Goal: Check status

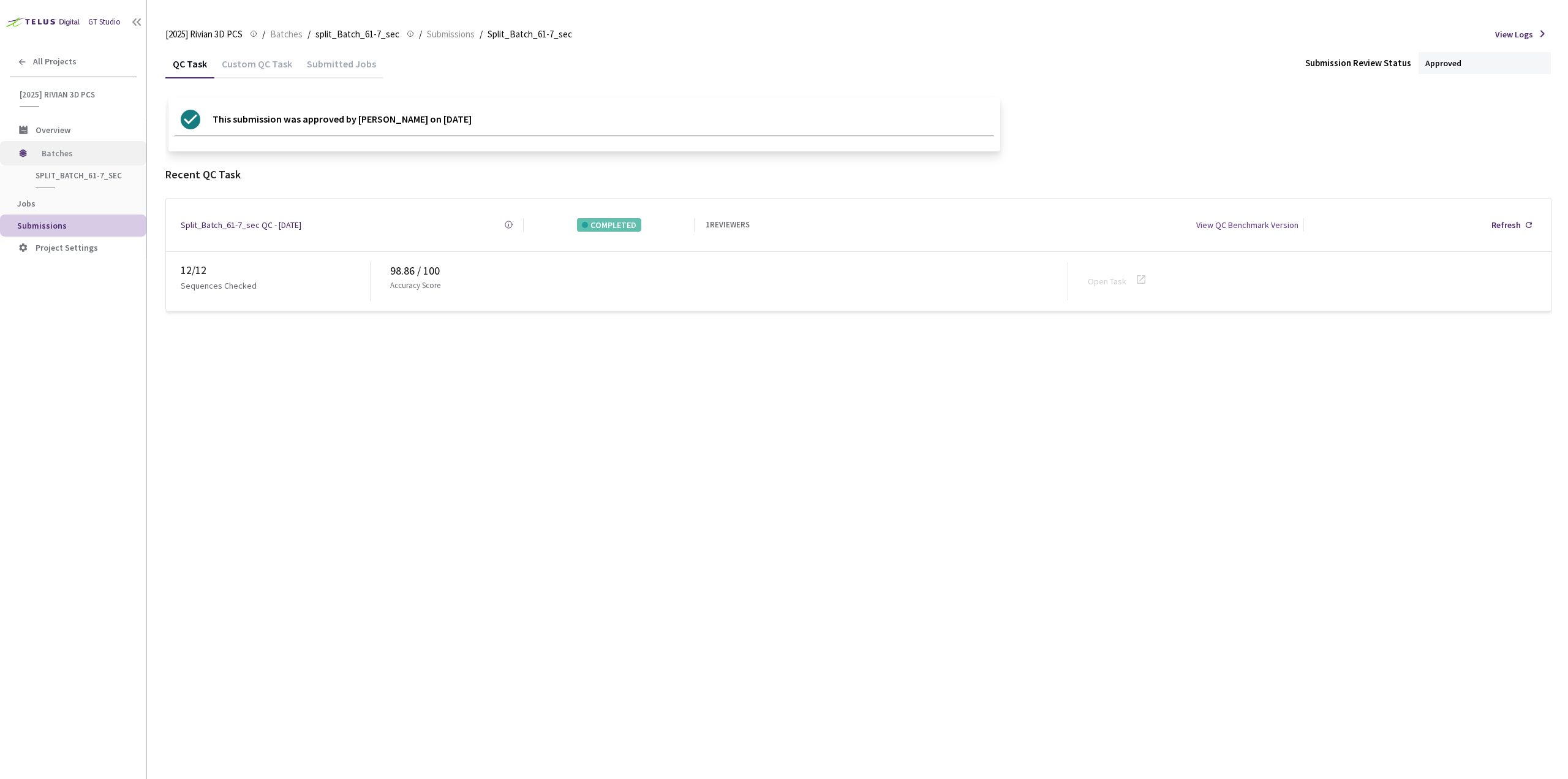
click at [93, 153] on span "Batches" at bounding box center [83, 153] width 84 height 25
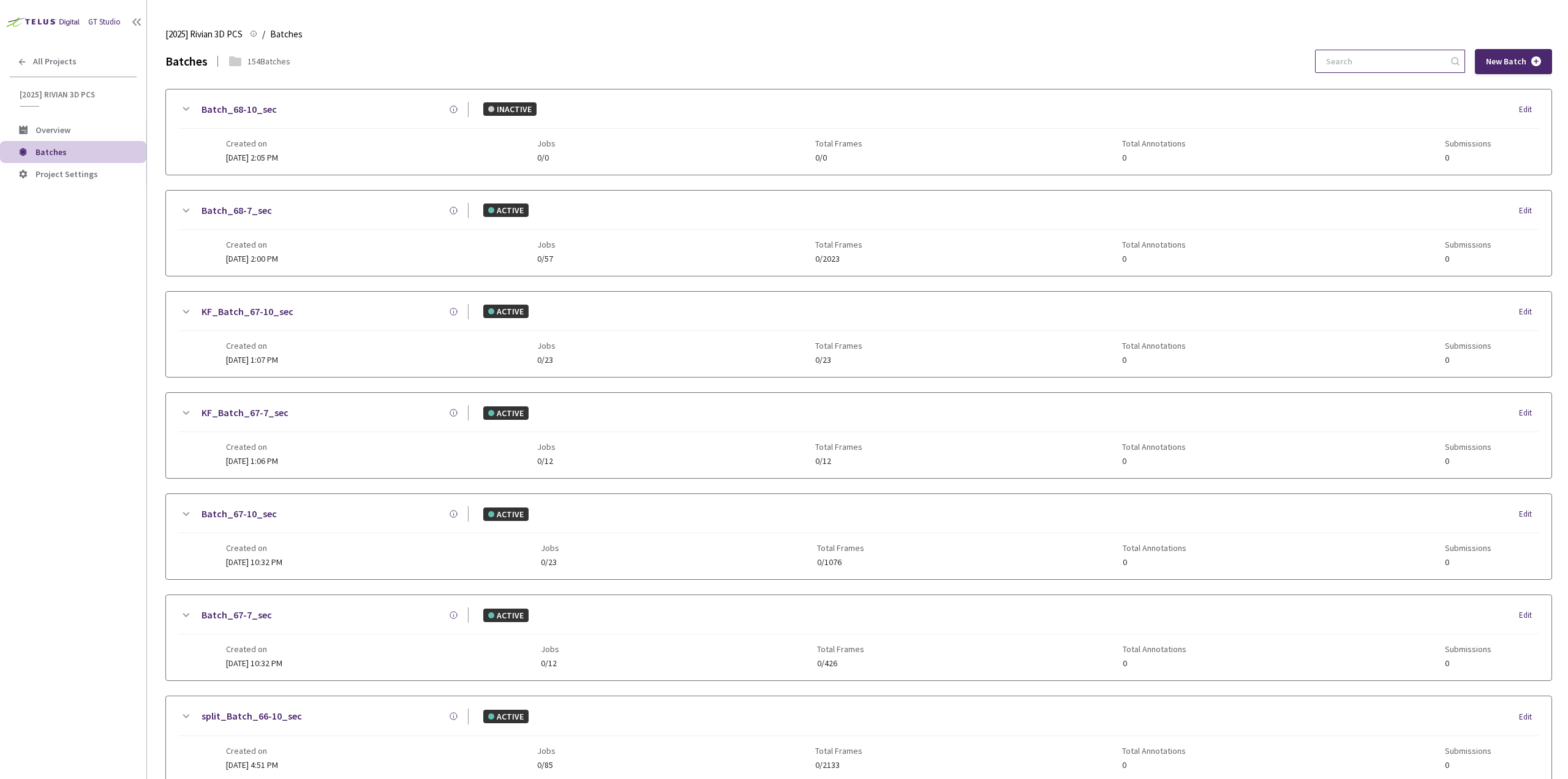
click at [1380, 54] on input at bounding box center [1383, 61] width 130 height 22
type input "64-"
click at [190, 212] on icon at bounding box center [186, 210] width 15 height 15
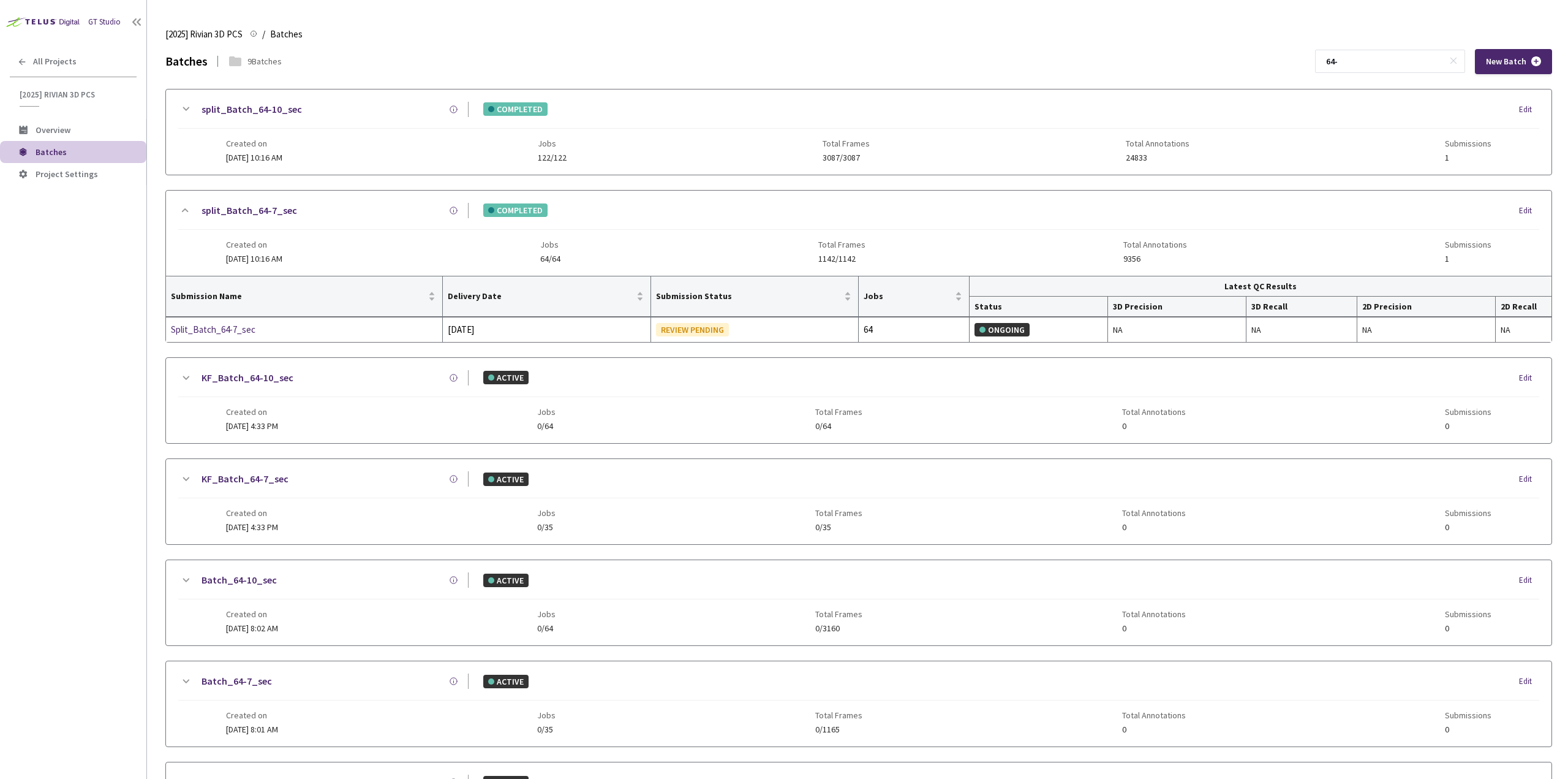
click at [189, 106] on icon at bounding box center [186, 109] width 15 height 15
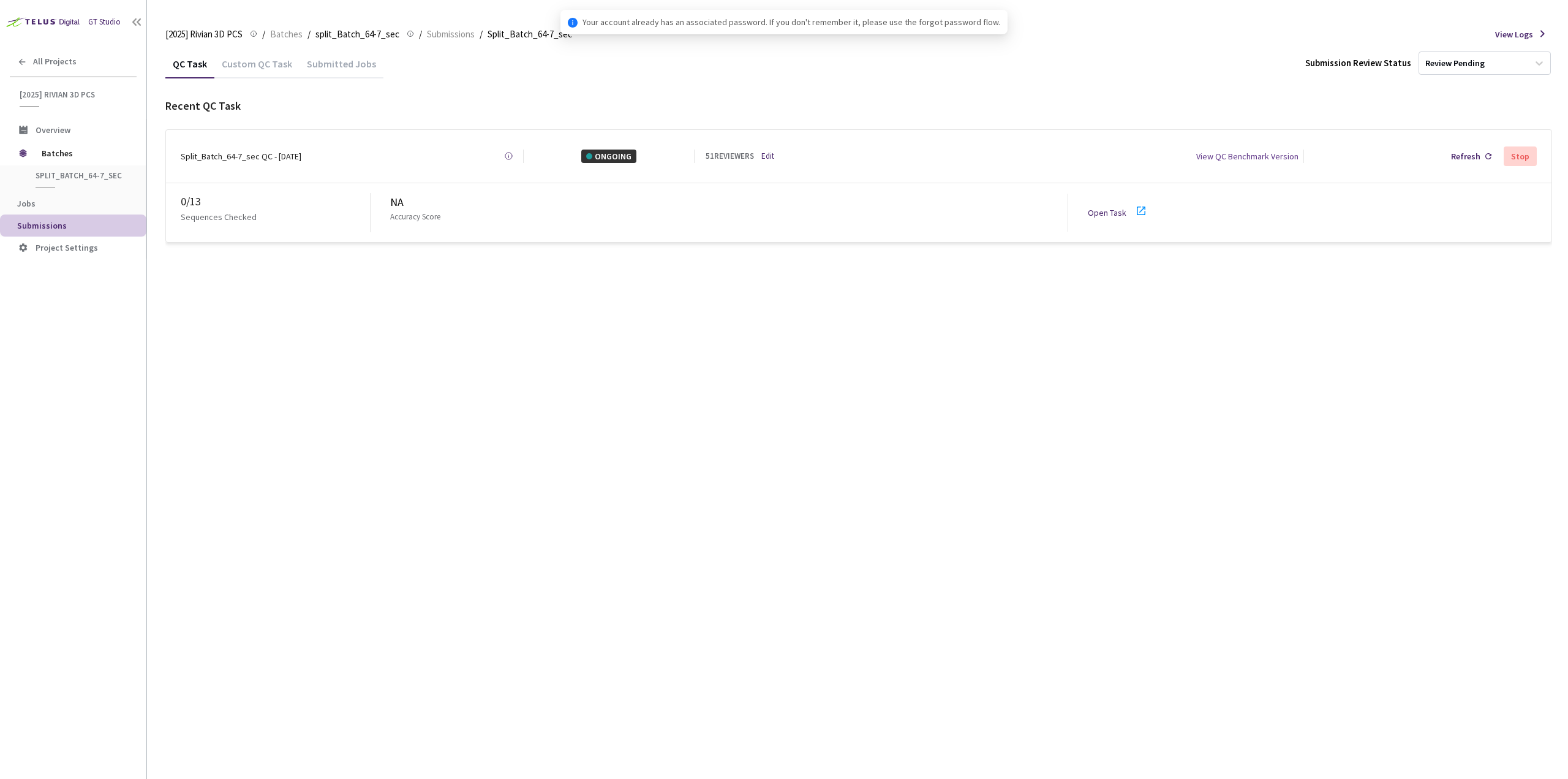
click at [1143, 208] on icon at bounding box center [1141, 210] width 15 height 15
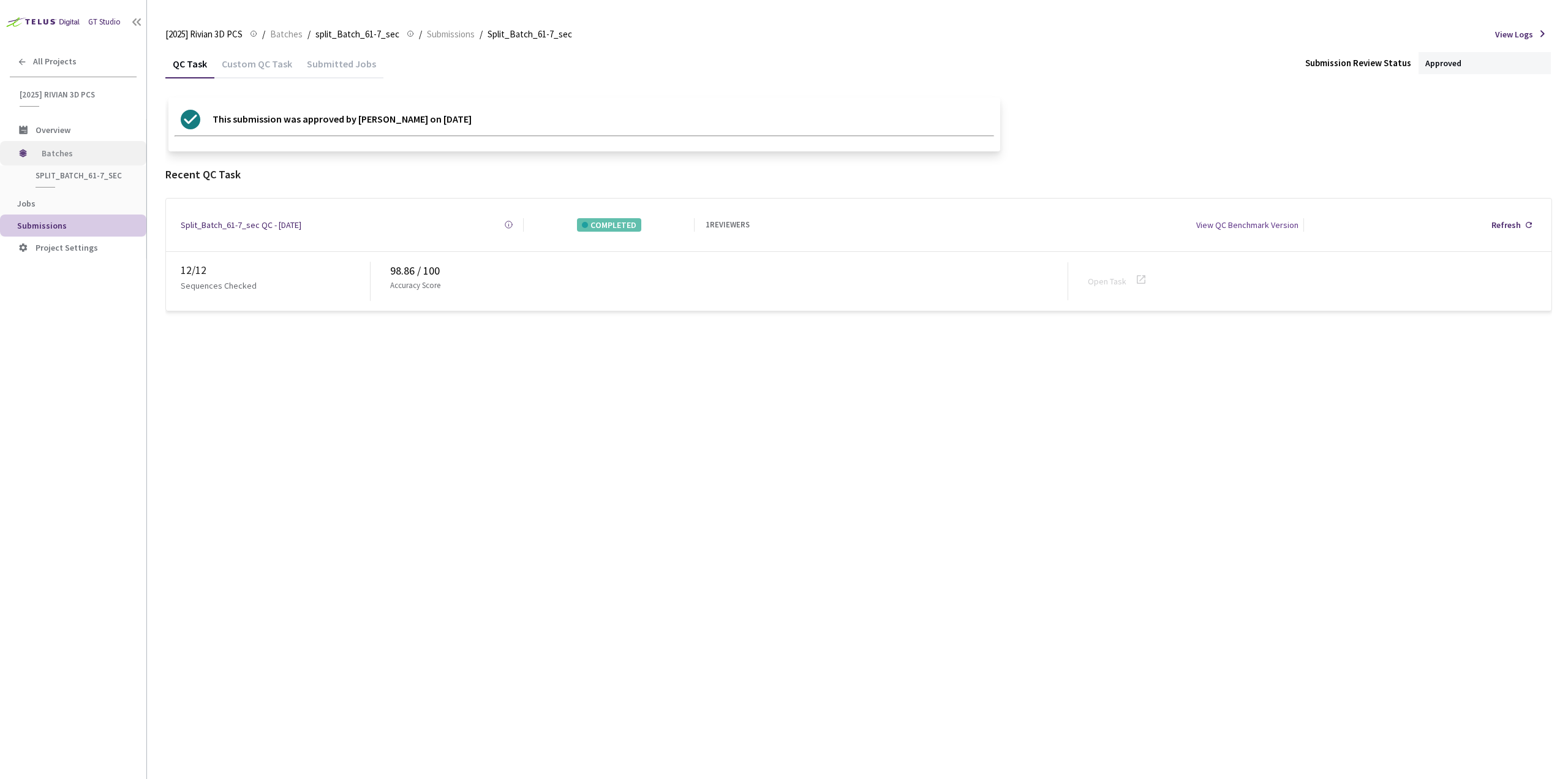
click at [85, 151] on span "Batches" at bounding box center [83, 153] width 84 height 25
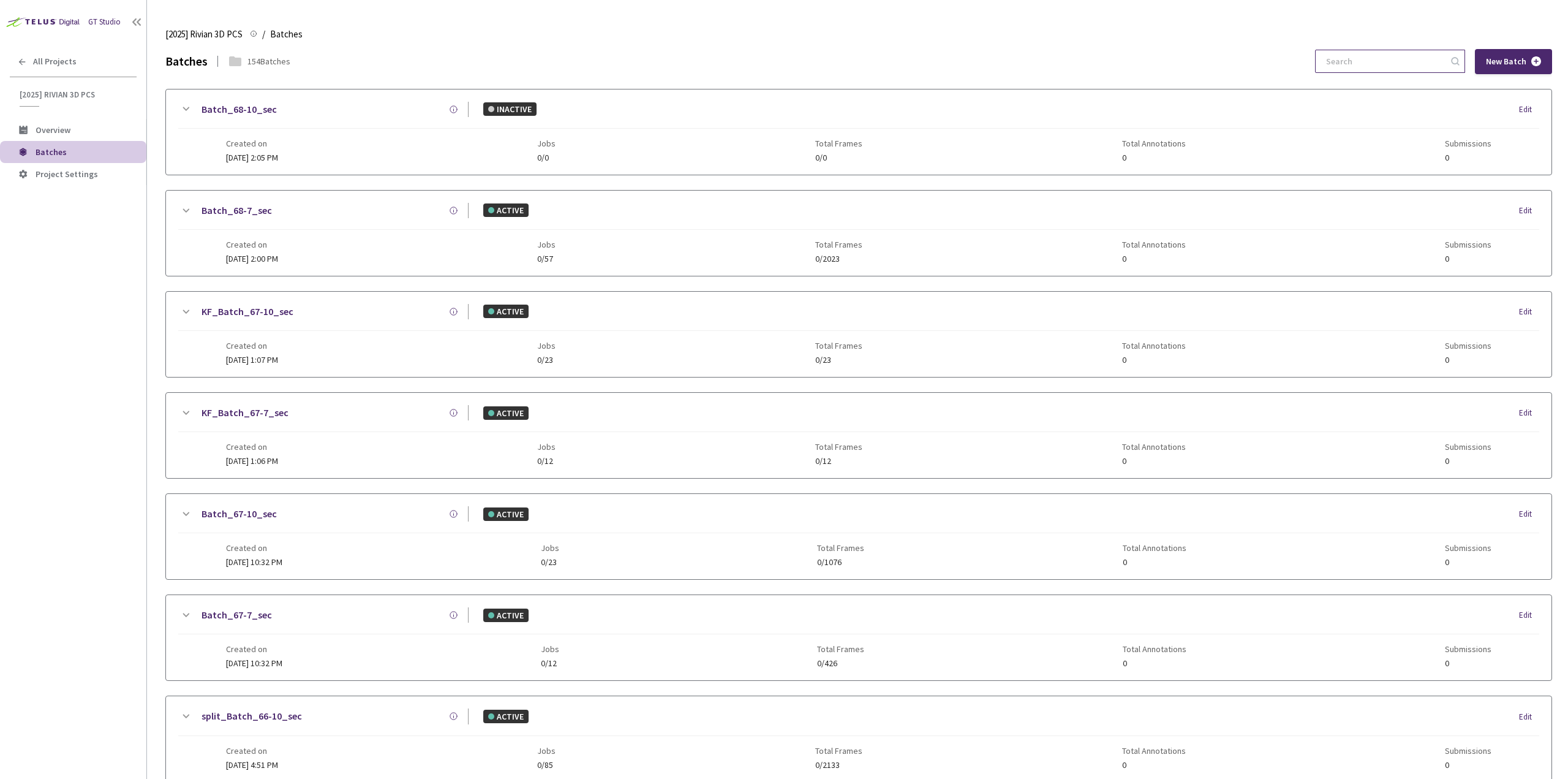
click at [1366, 67] on input at bounding box center [1383, 61] width 130 height 22
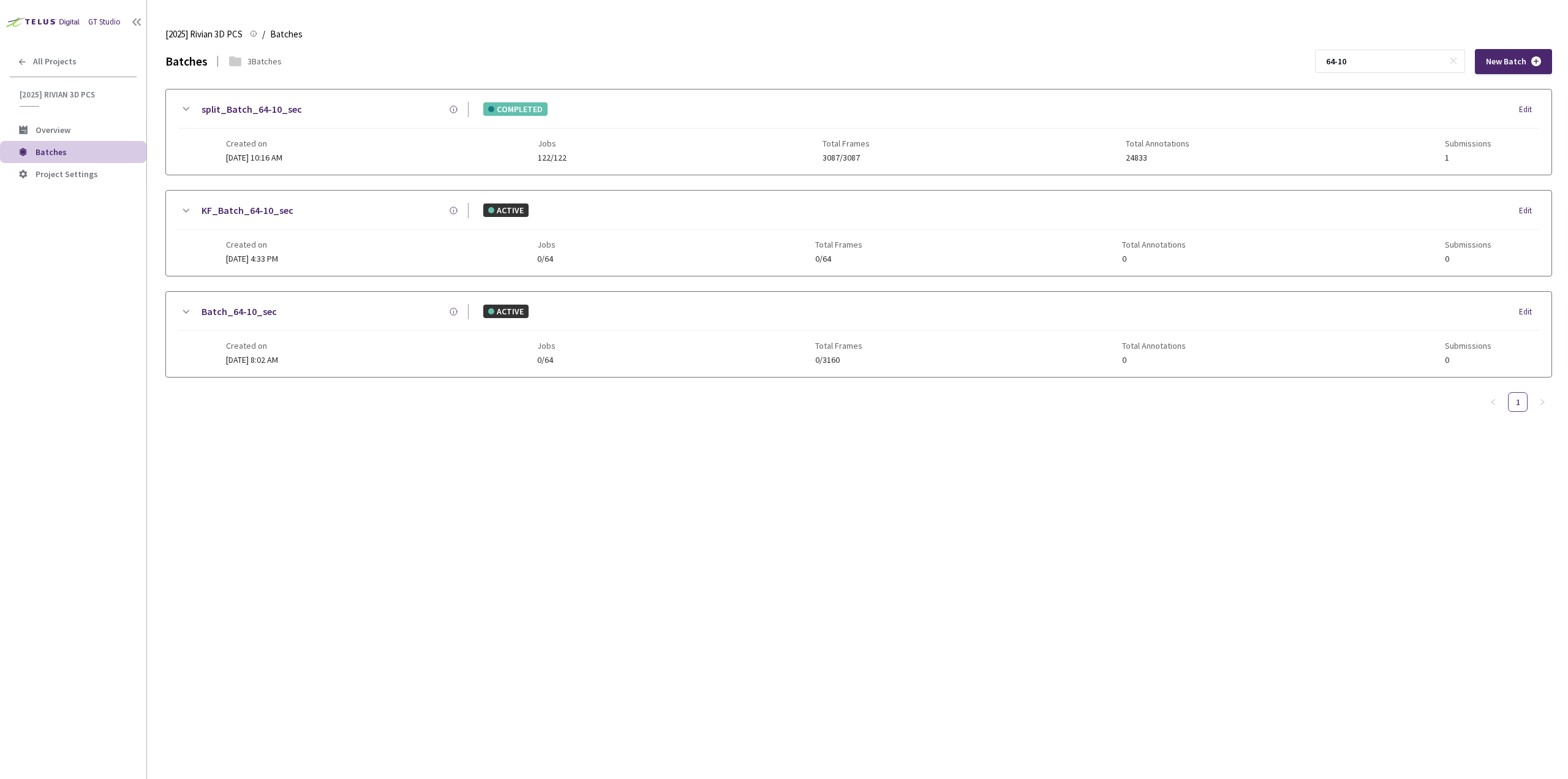
type input "64-10"
click at [187, 104] on icon at bounding box center [186, 109] width 15 height 15
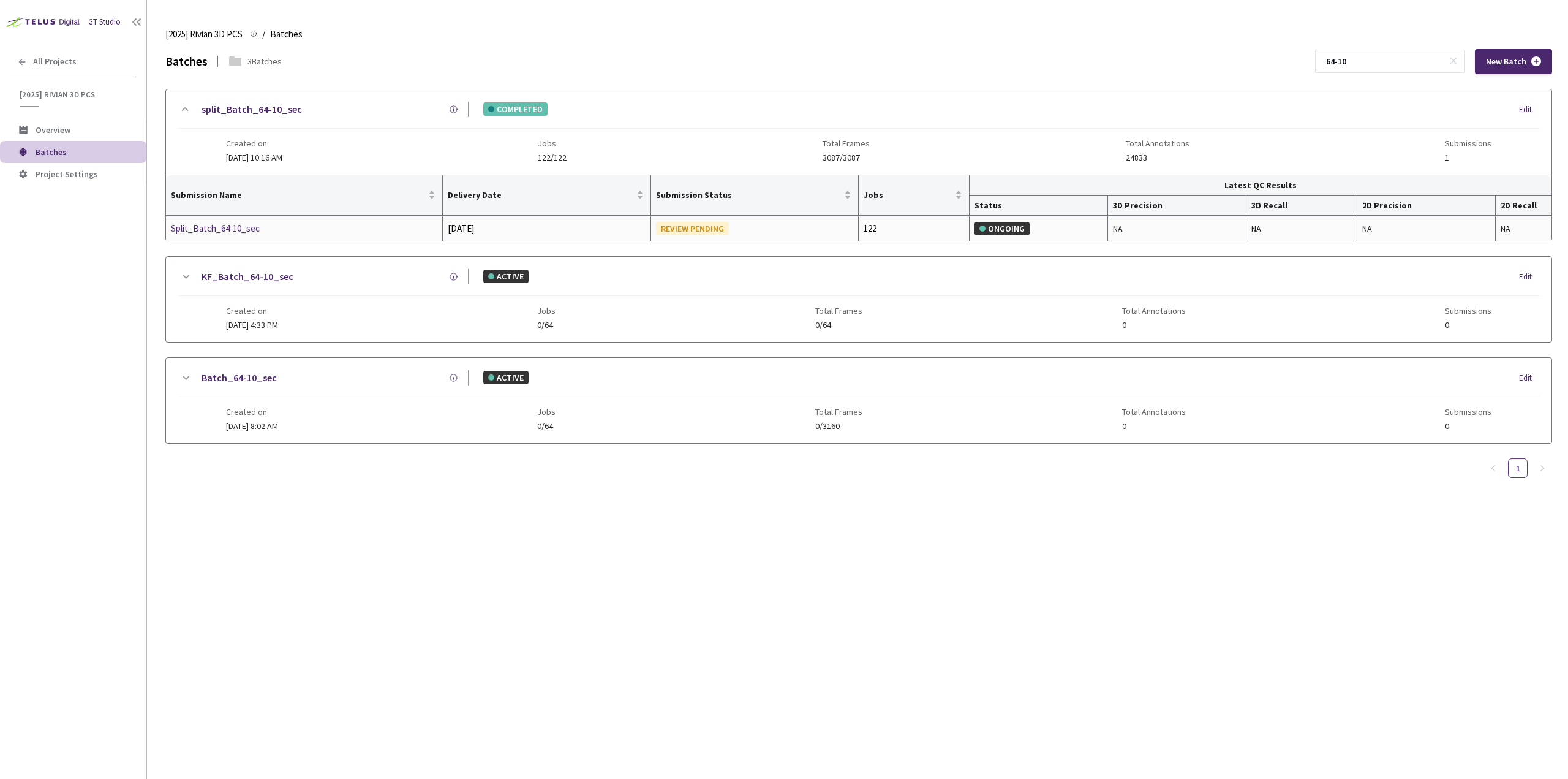
click at [246, 225] on div "Split_Batch_64-10_sec" at bounding box center [236, 228] width 130 height 15
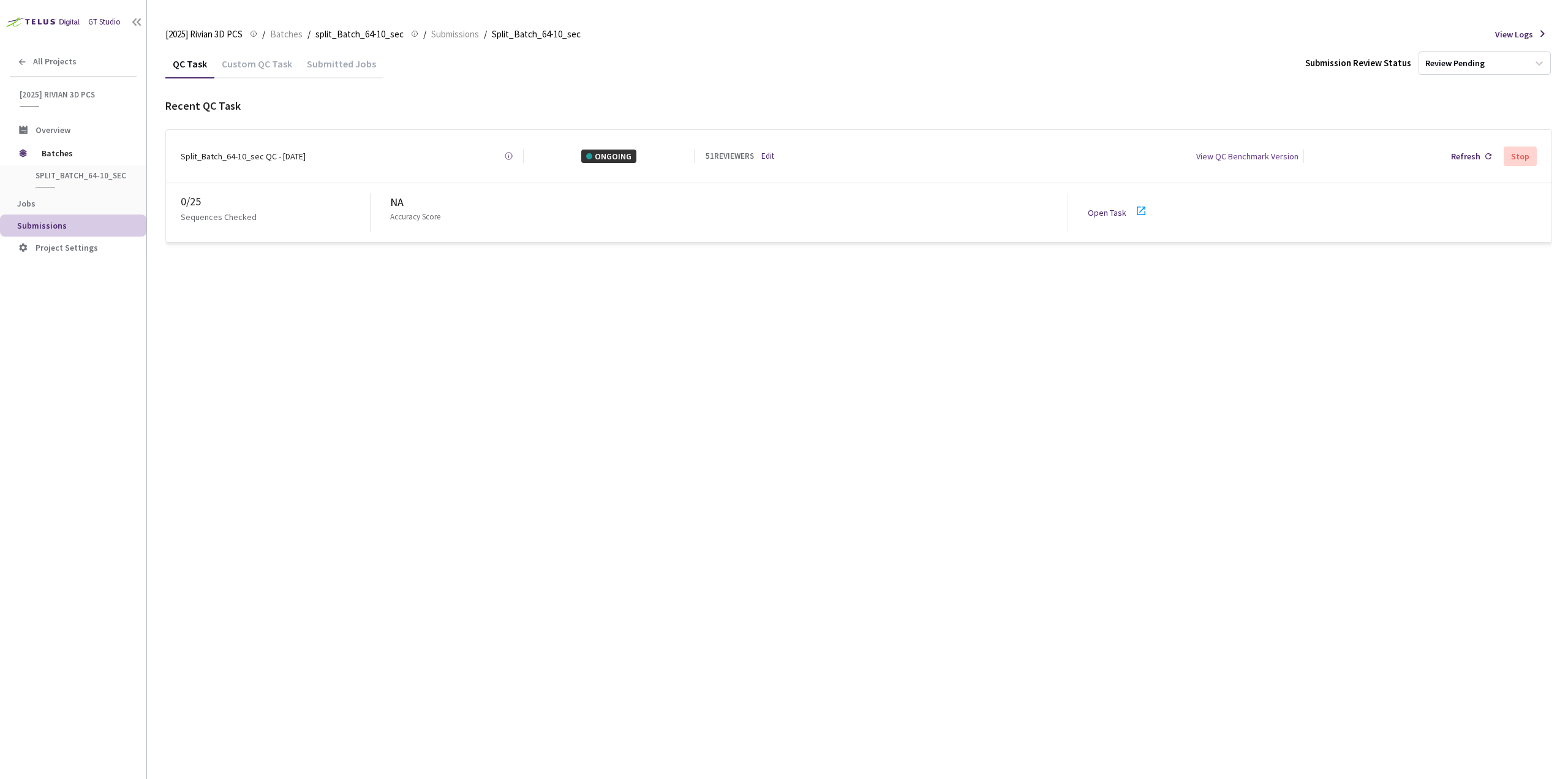
click at [1139, 203] on icon at bounding box center [1141, 210] width 15 height 15
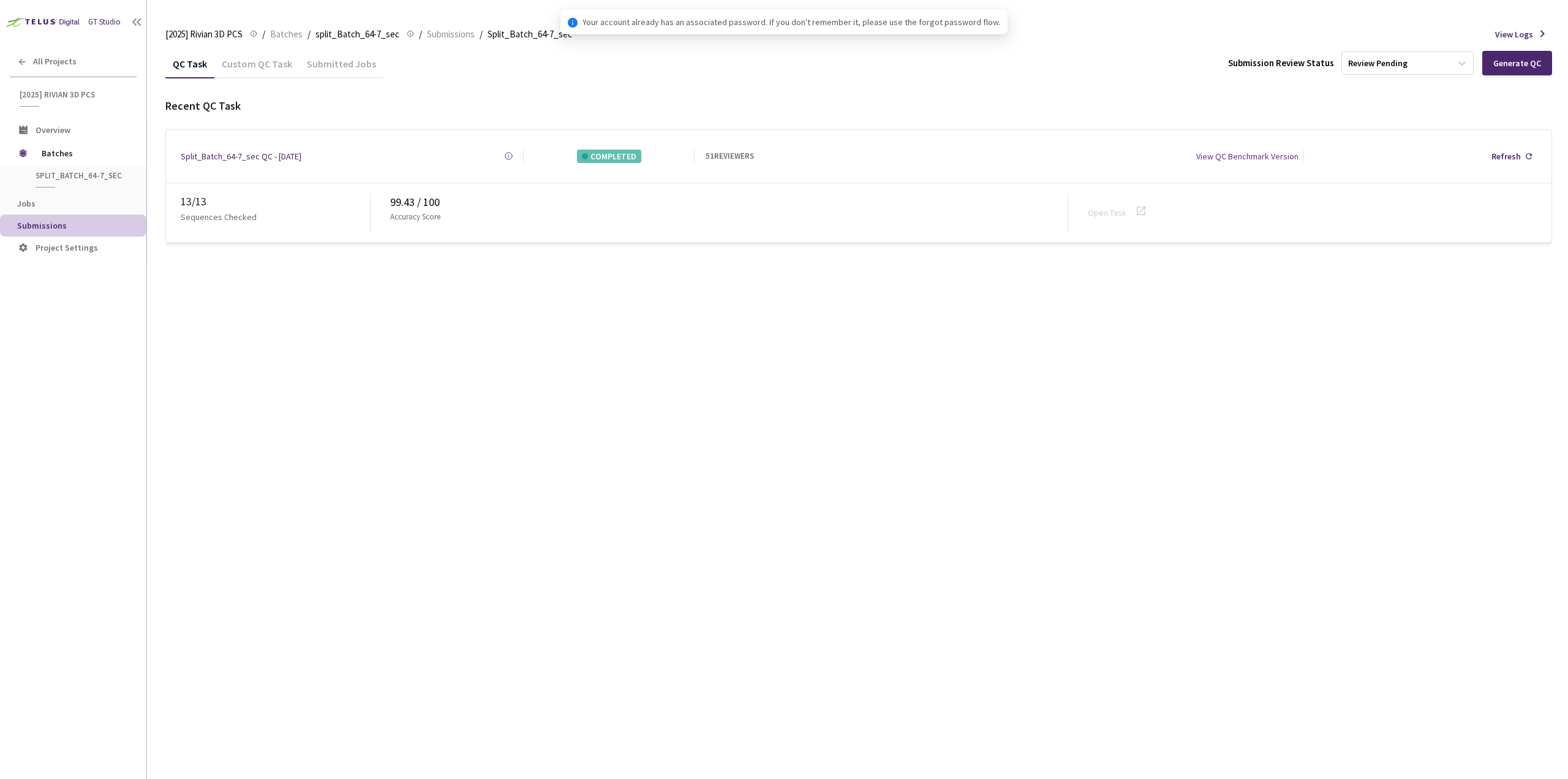
click at [408, 201] on div "99.43 / 100" at bounding box center [728, 201] width 677 height 17
copy div "99.43"
